Goal: Information Seeking & Learning: Learn about a topic

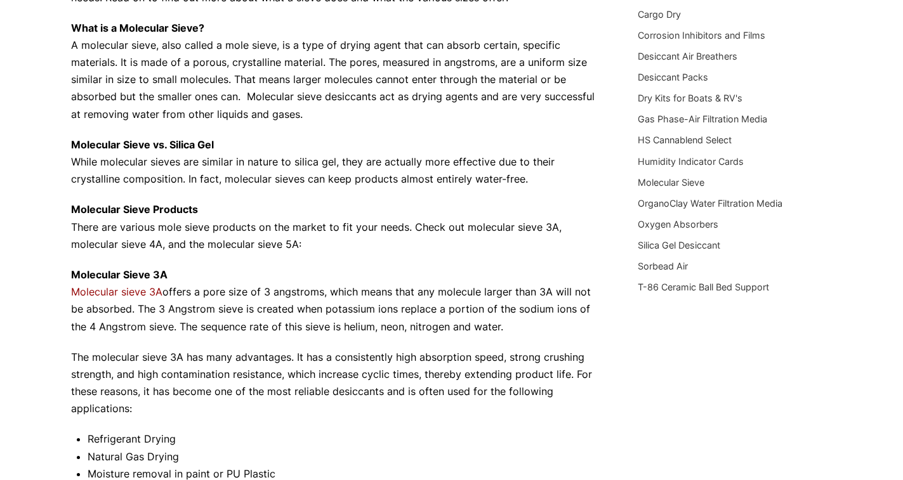
scroll to position [194, 0]
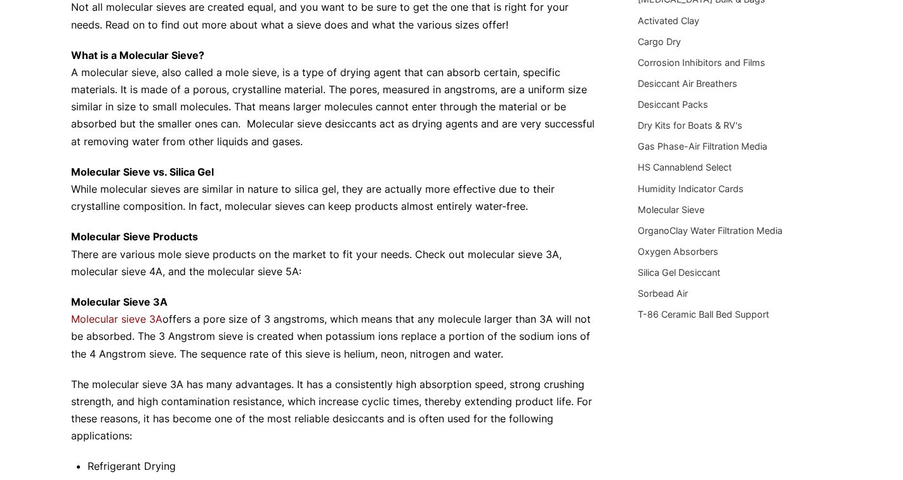
click at [135, 320] on link "Molecular sieve 3A" at bounding box center [116, 319] width 91 height 13
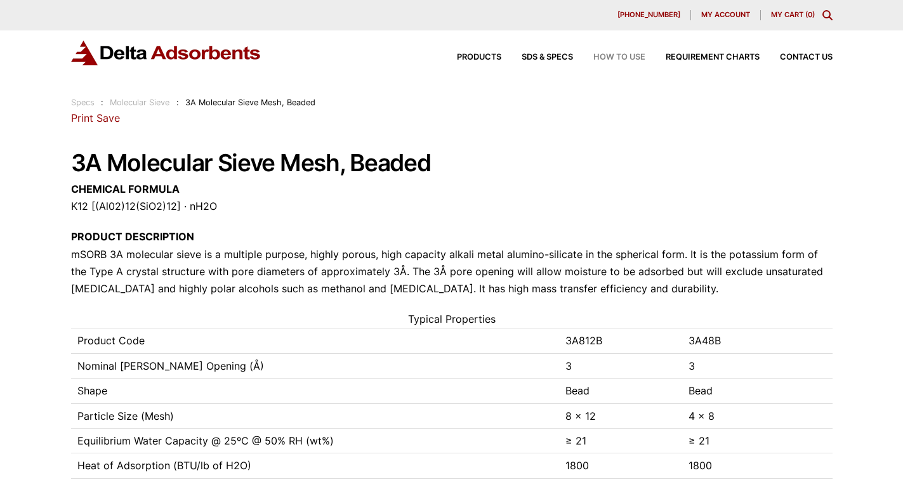
click at [617, 56] on span "How to Use" at bounding box center [619, 57] width 52 height 8
click at [676, 59] on span "Requirement Charts" at bounding box center [713, 57] width 94 height 8
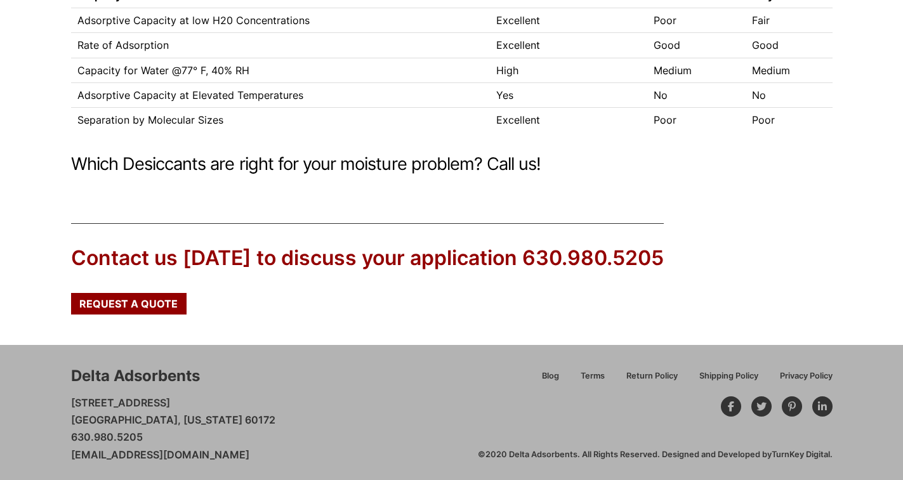
scroll to position [415, 0]
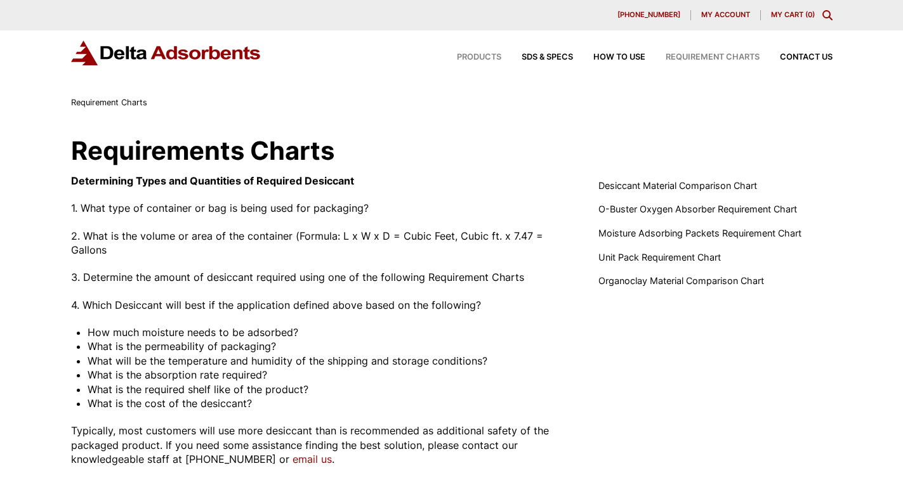
click at [489, 53] on span "Products" at bounding box center [479, 57] width 44 height 8
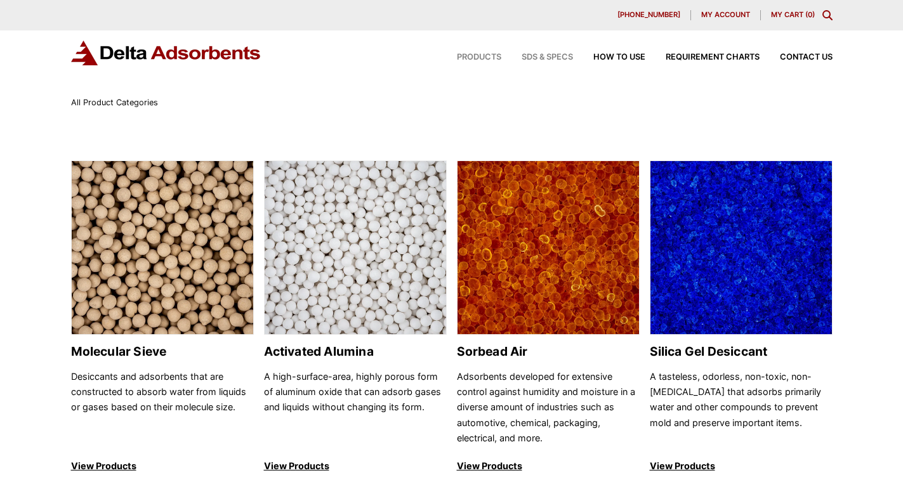
click at [532, 58] on span "SDS & SPECS" at bounding box center [547, 57] width 51 height 8
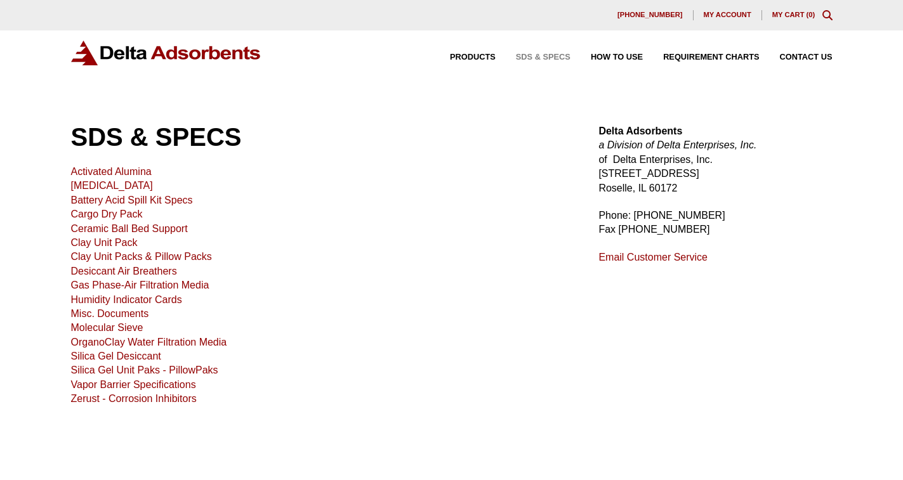
click at [128, 325] on link "Molecular Sieve" at bounding box center [107, 327] width 72 height 11
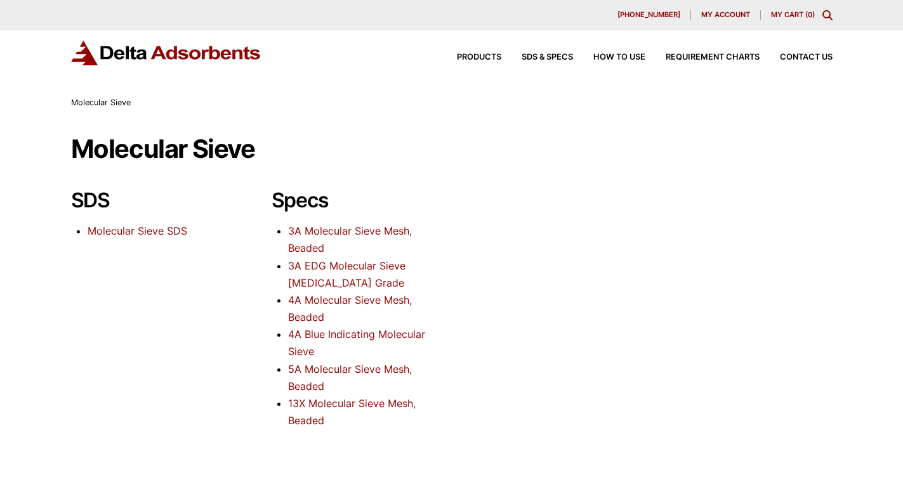
click at [362, 402] on link "13X Molecular Sieve Mesh, Beaded" at bounding box center [352, 412] width 128 height 30
click at [390, 232] on link "3A Molecular Sieve Mesh, Beaded" at bounding box center [350, 240] width 124 height 30
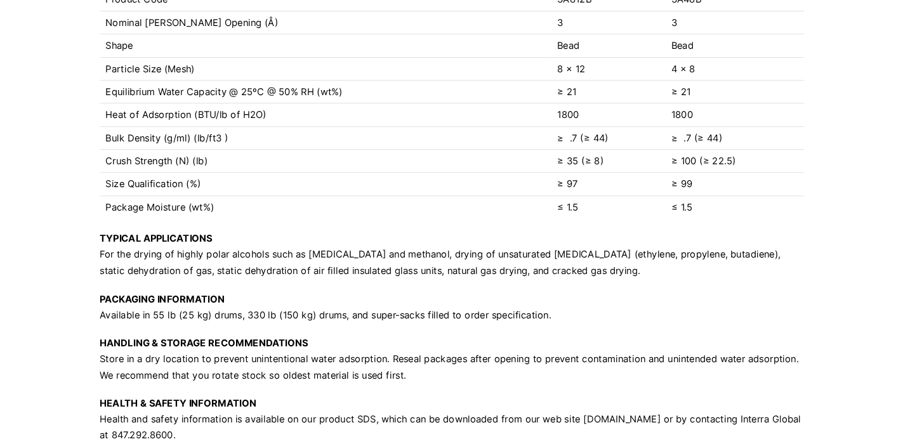
scroll to position [317, 0]
